Goal: Find specific page/section: Find specific page/section

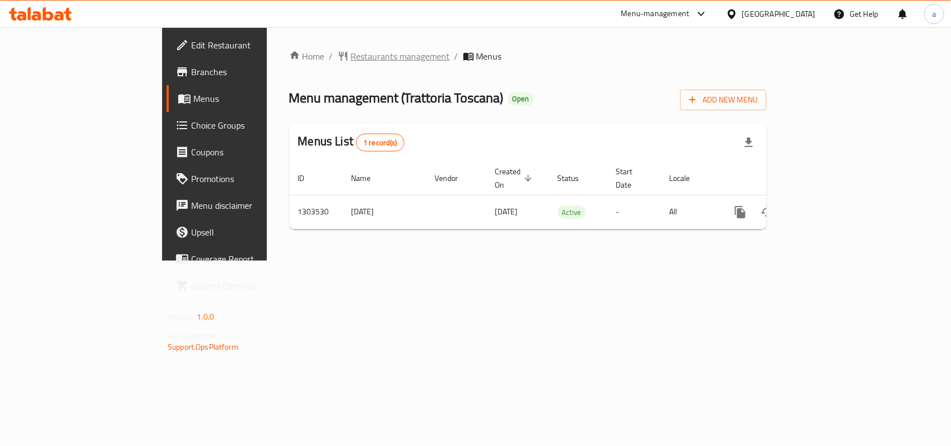
click at [351, 60] on span "Restaurants management" at bounding box center [400, 56] width 99 height 13
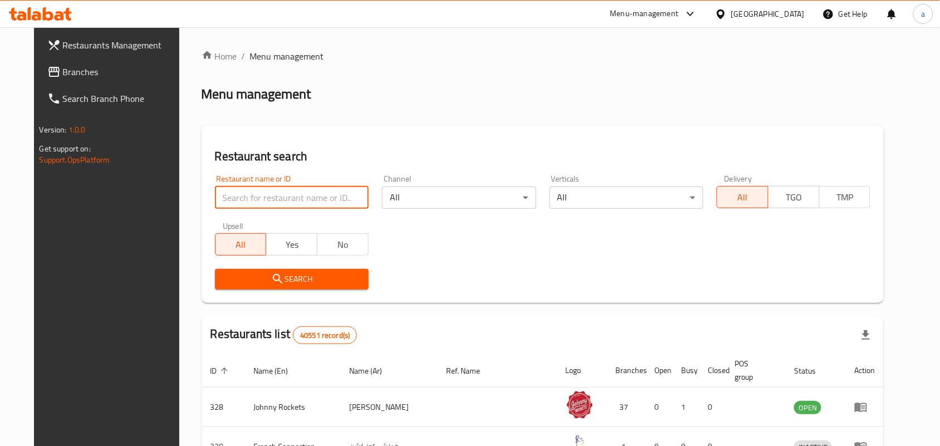
click at [261, 187] on input "search" at bounding box center [292, 198] width 154 height 22
paste input "702851"
type input "702851"
click button "Search" at bounding box center [292, 279] width 154 height 21
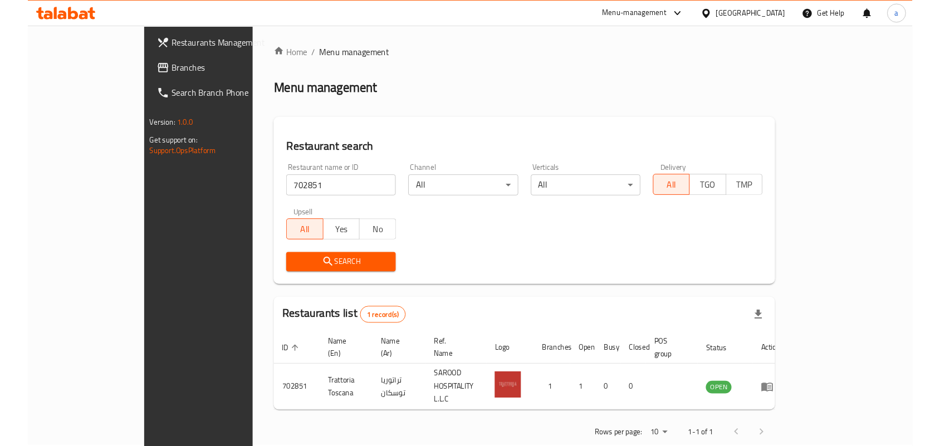
scroll to position [18, 0]
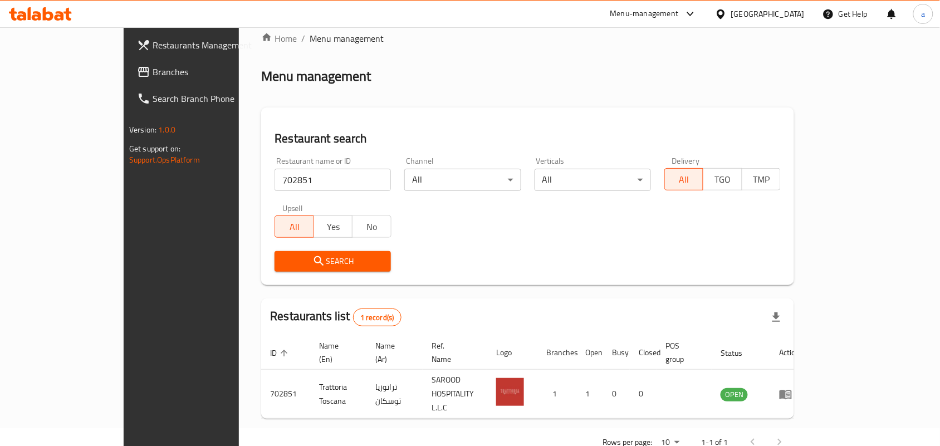
click at [734, 11] on div "[GEOGRAPHIC_DATA]" at bounding box center [768, 14] width 74 height 12
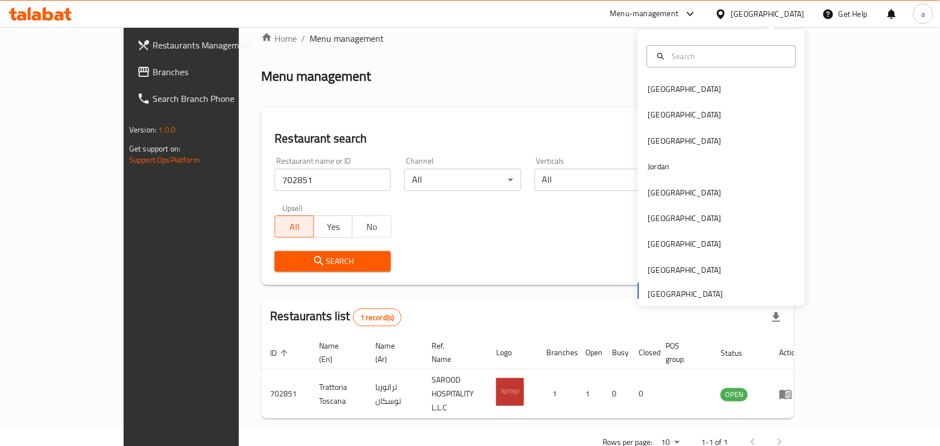
click at [153, 70] on span "Branches" at bounding box center [212, 71] width 119 height 13
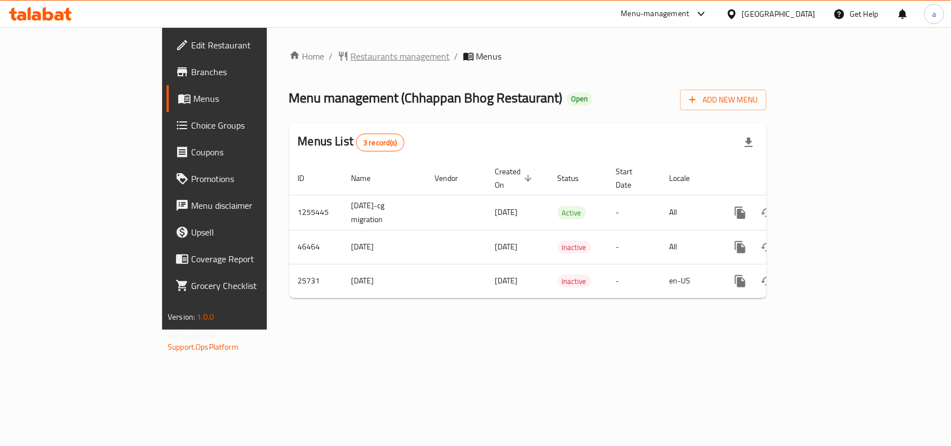
click at [351, 50] on span "Restaurants management" at bounding box center [400, 56] width 99 height 13
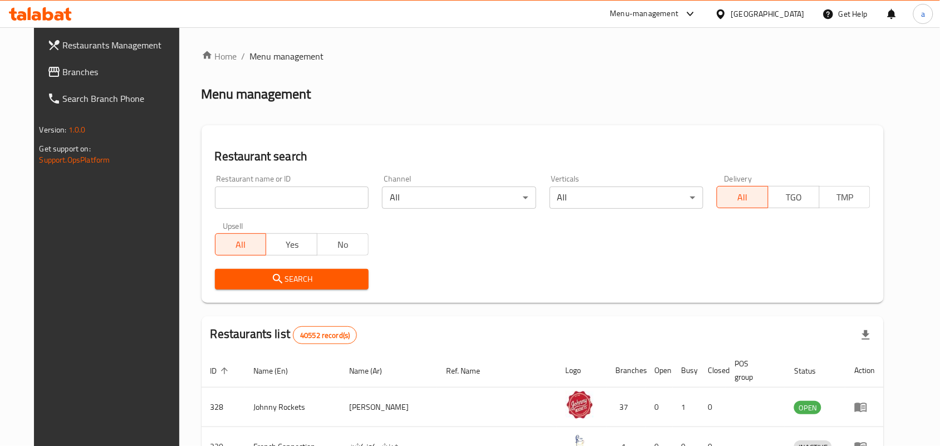
click at [243, 198] on input "search" at bounding box center [292, 198] width 154 height 22
paste input "13163"
type input "13163"
click button "Search" at bounding box center [292, 279] width 154 height 21
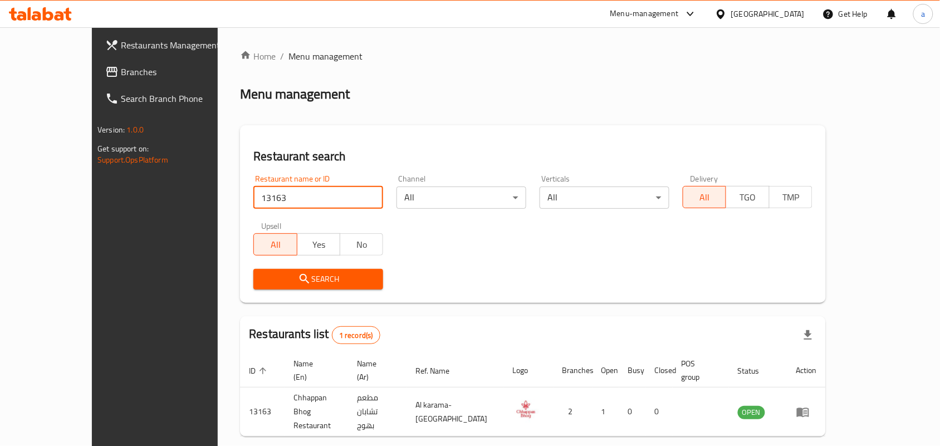
scroll to position [29, 0]
